Goal: Task Accomplishment & Management: Manage account settings

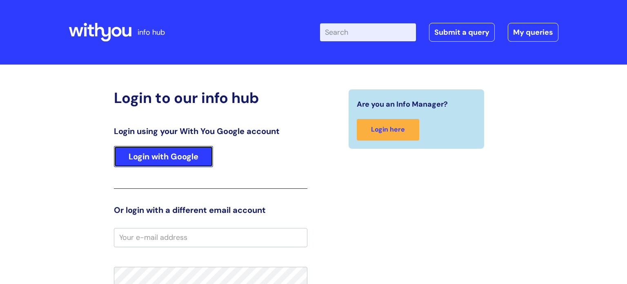
click at [183, 156] on link "Login with Google" at bounding box center [163, 156] width 99 height 21
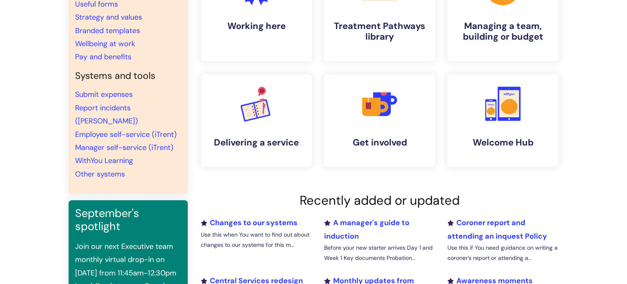
scroll to position [111, 0]
